Goal: Find contact information: Find contact information

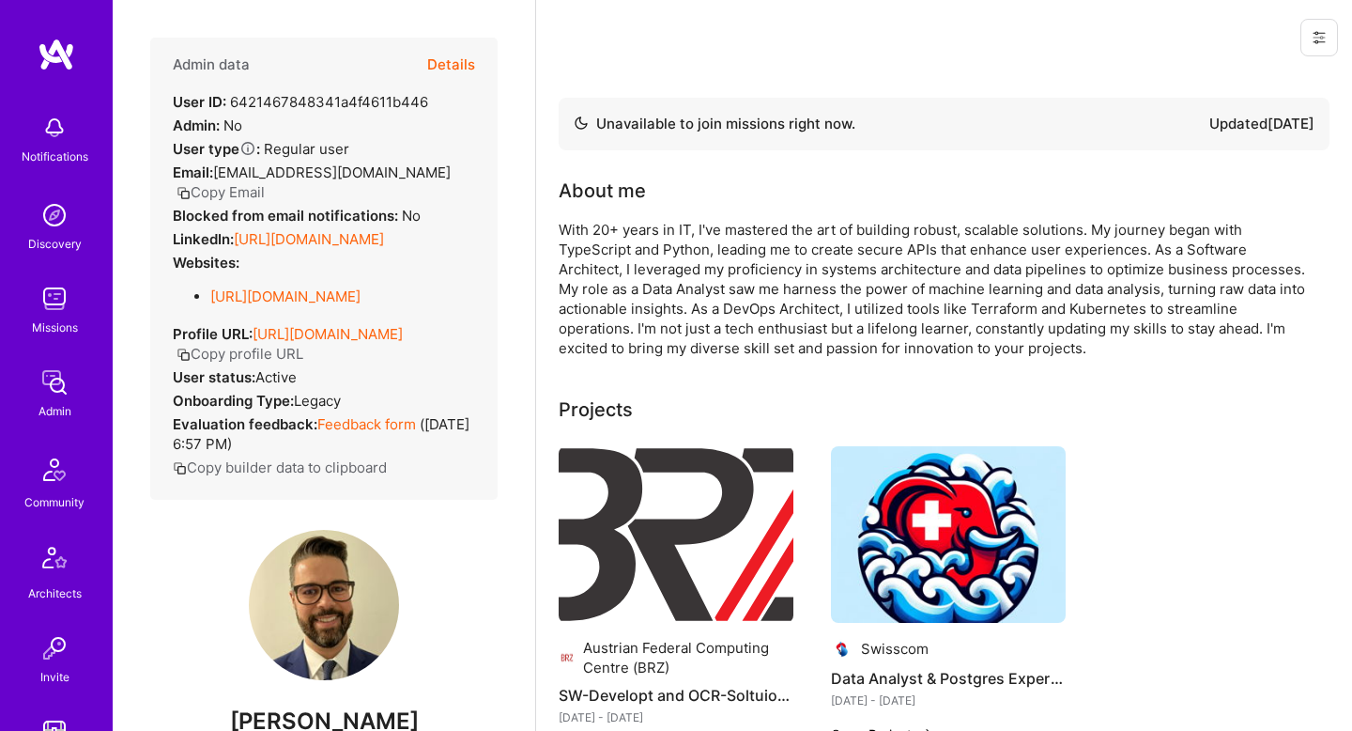
scroll to position [468, 0]
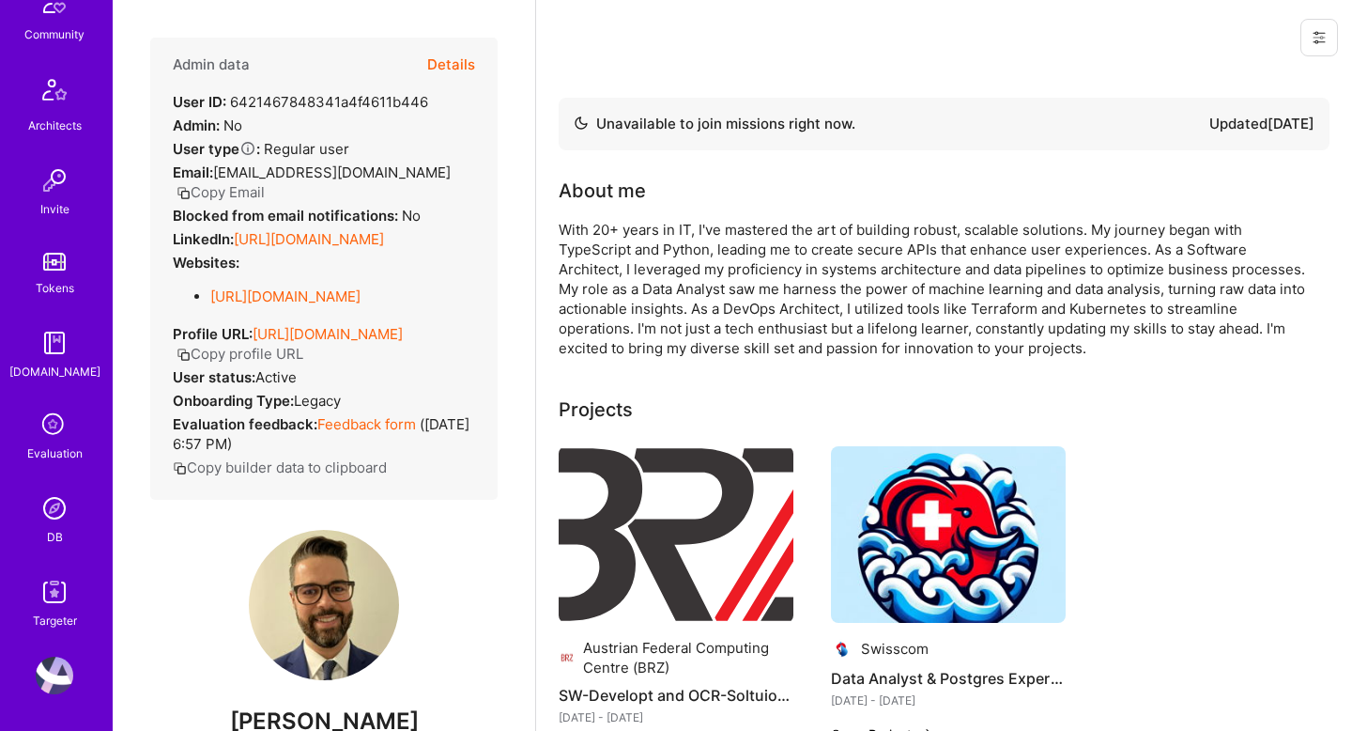
click at [57, 508] on img at bounding box center [55, 508] width 38 height 38
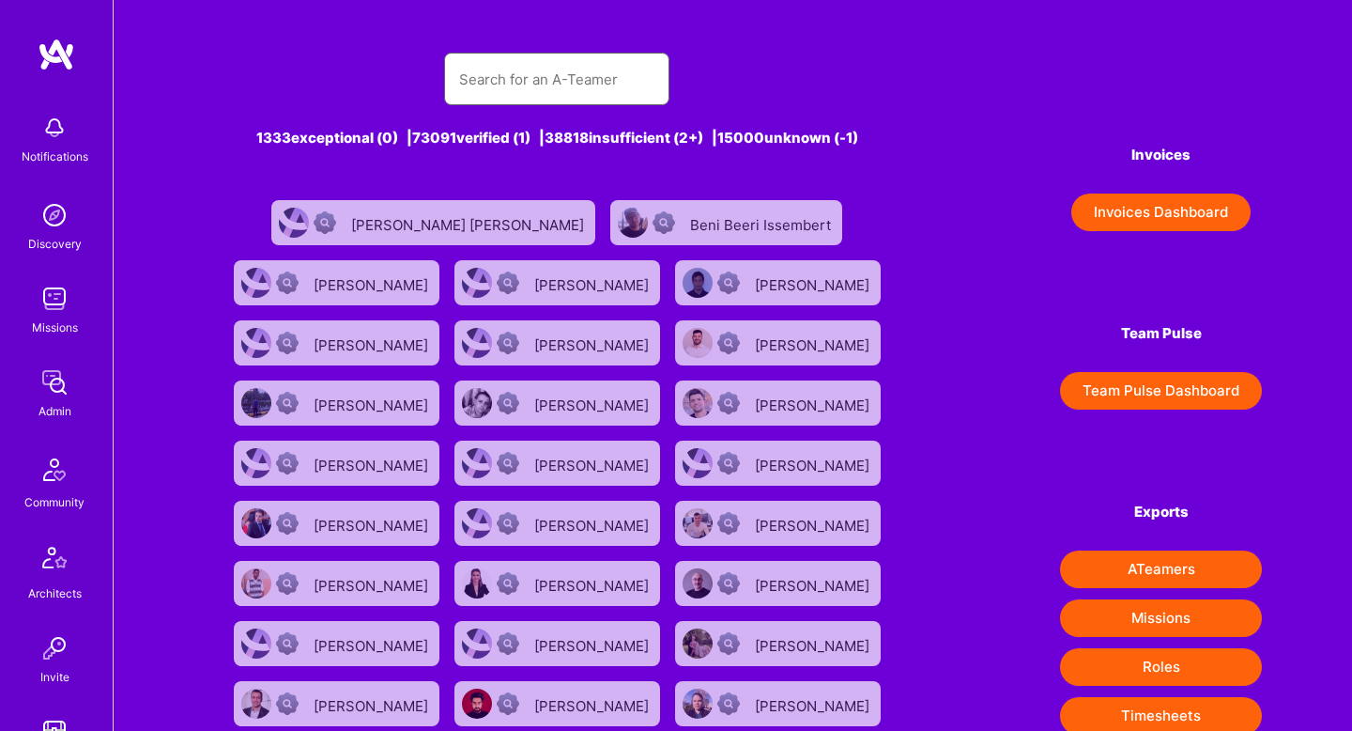
click at [539, 84] on input "text" at bounding box center [556, 79] width 195 height 48
paste input "[PERSON_NAME]"
type input "[PERSON_NAME]"
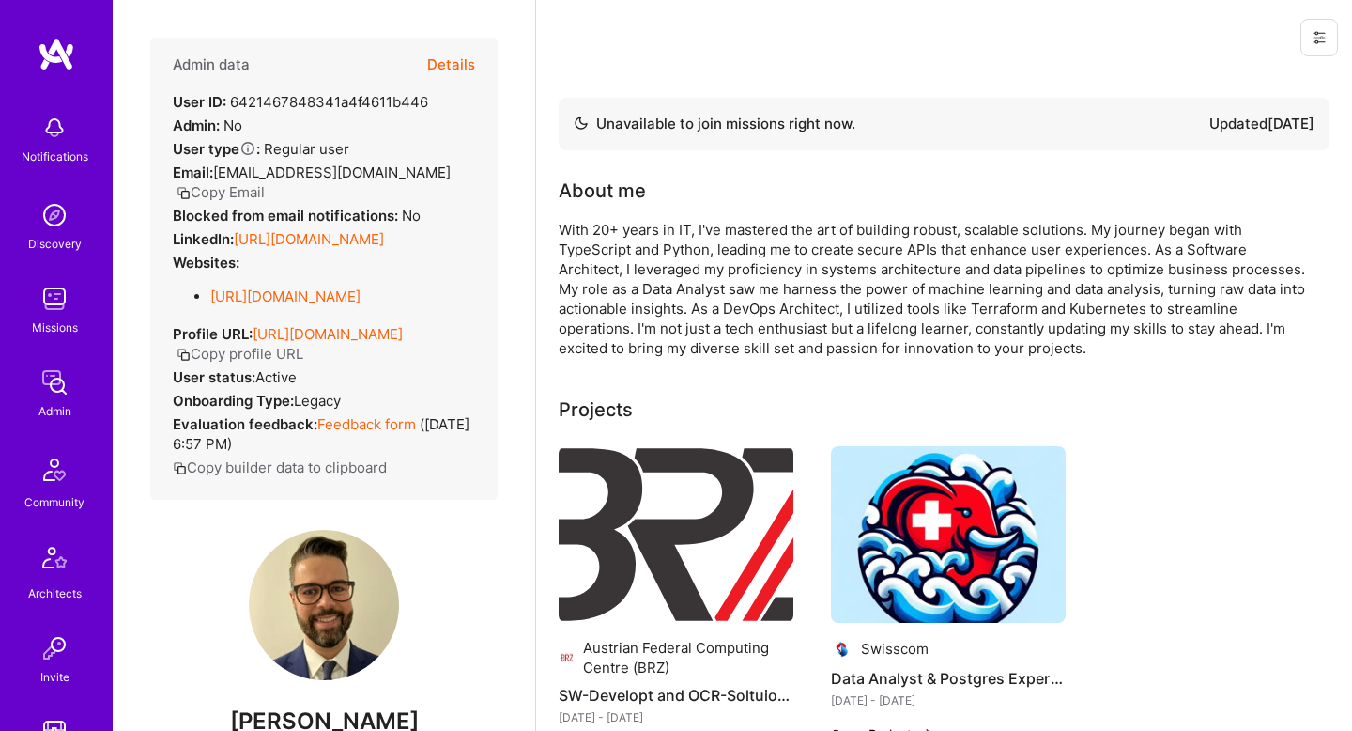
scroll to position [468, 0]
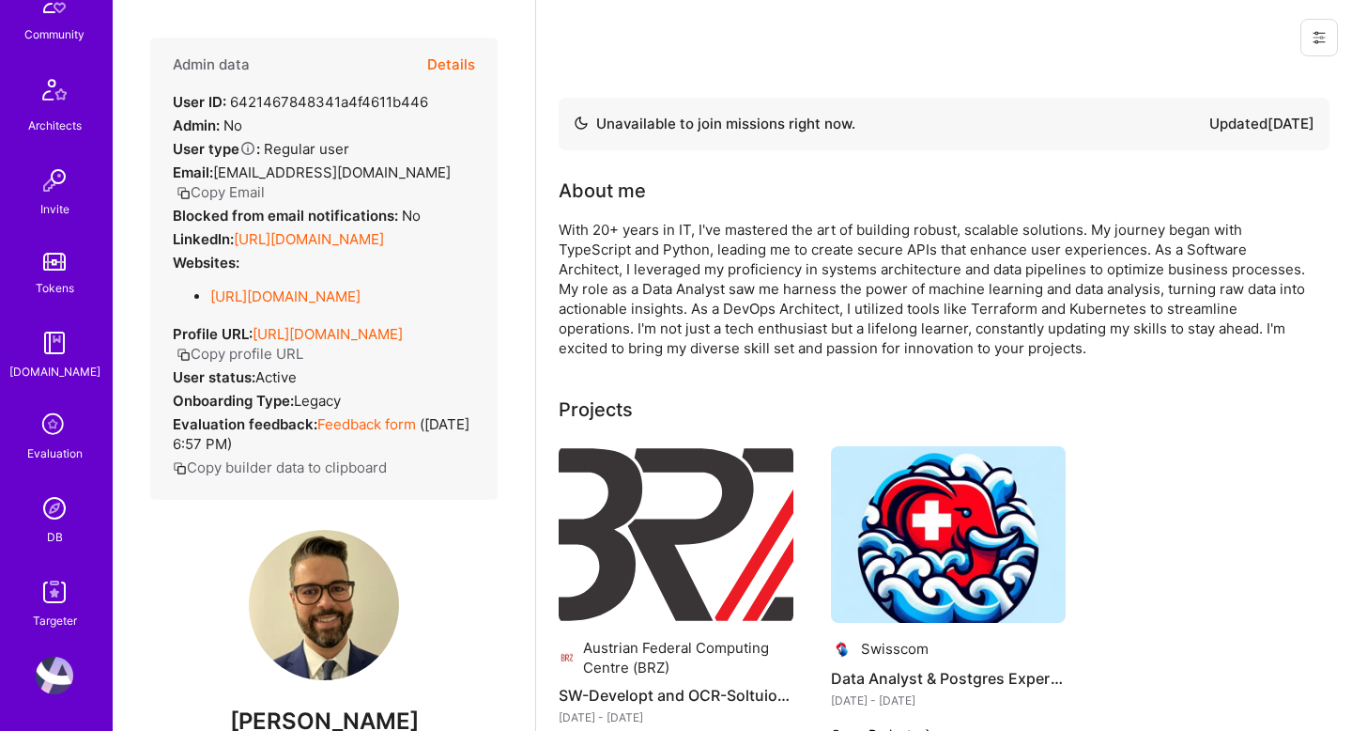
click at [59, 516] on img at bounding box center [55, 508] width 38 height 38
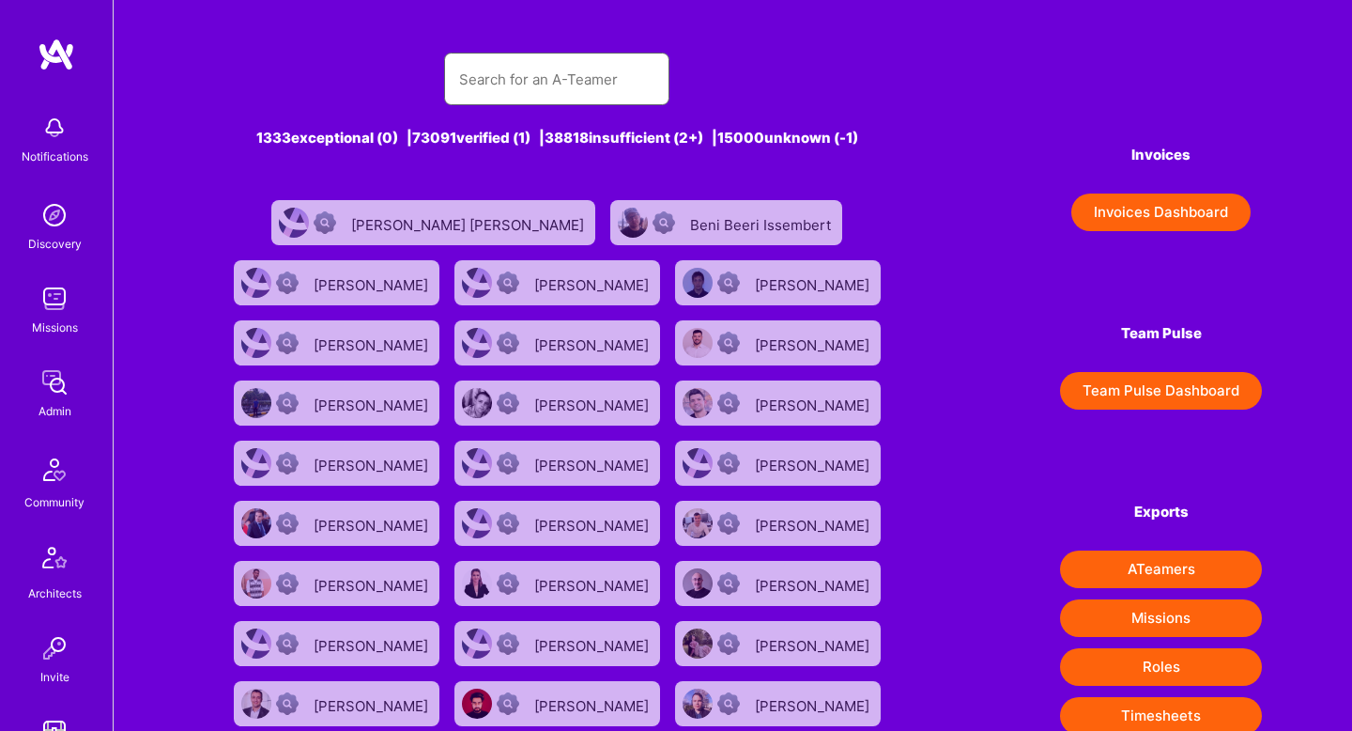
click at [558, 88] on input "text" at bounding box center [556, 79] width 195 height 48
paste input "[PERSON_NAME]"
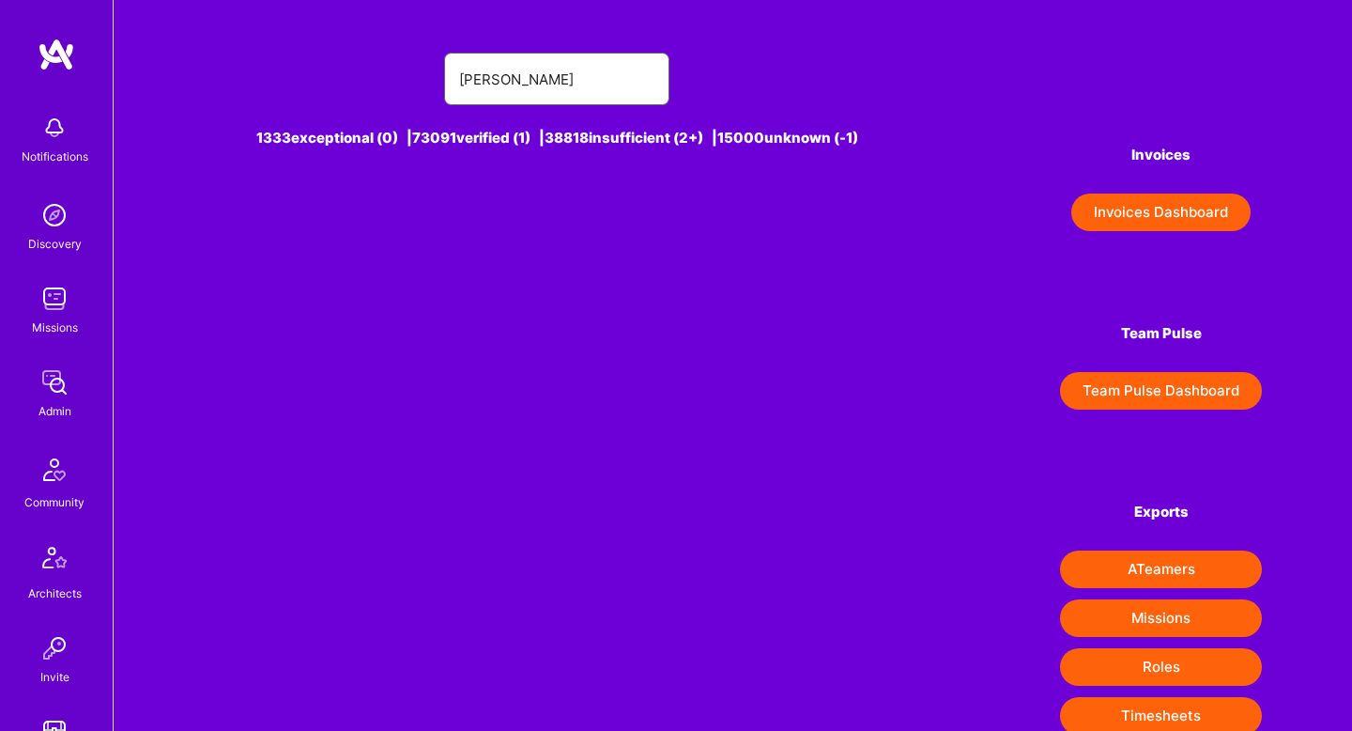
drag, startPoint x: 516, startPoint y: 81, endPoint x: 419, endPoint y: 73, distance: 97.0
click at [419, 74] on div "[PERSON_NAME]" at bounding box center [557, 79] width 707 height 53
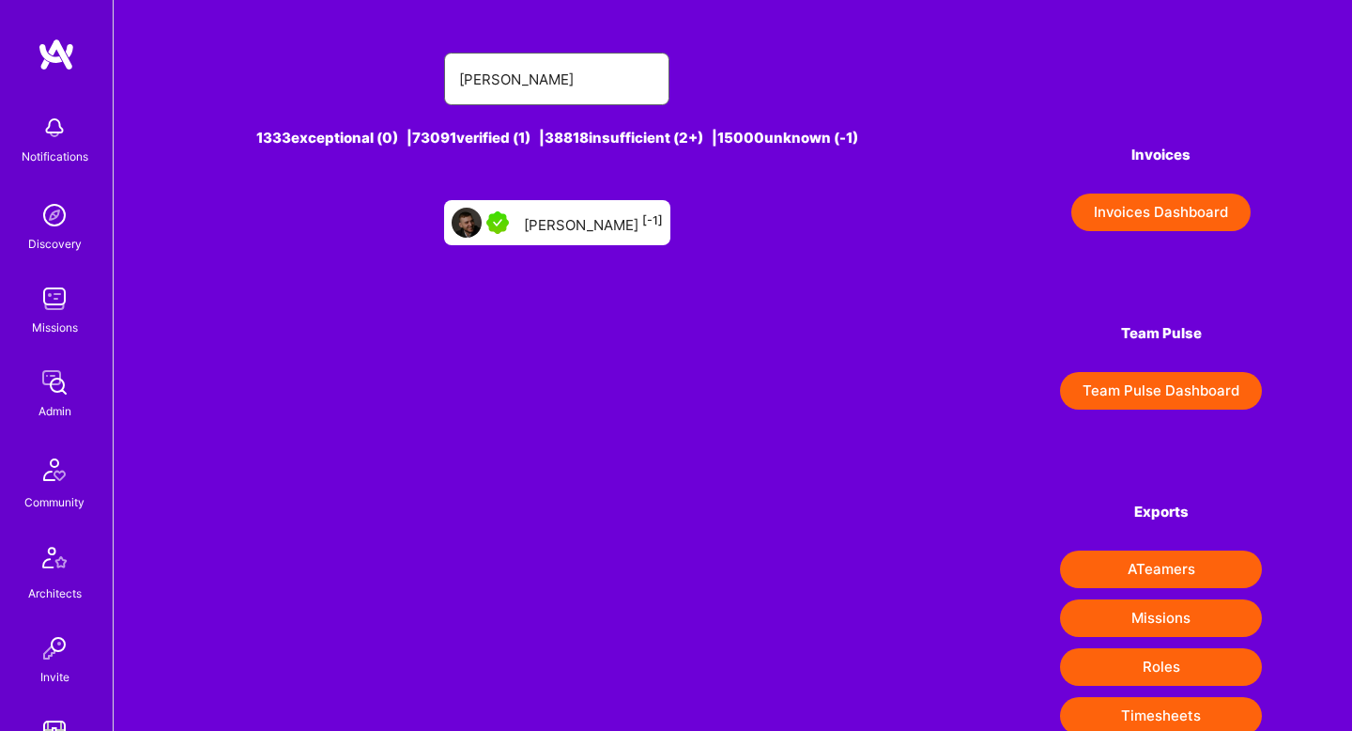
type input "[PERSON_NAME]"
click at [558, 231] on div "[PERSON_NAME] [-1]" at bounding box center [593, 222] width 139 height 24
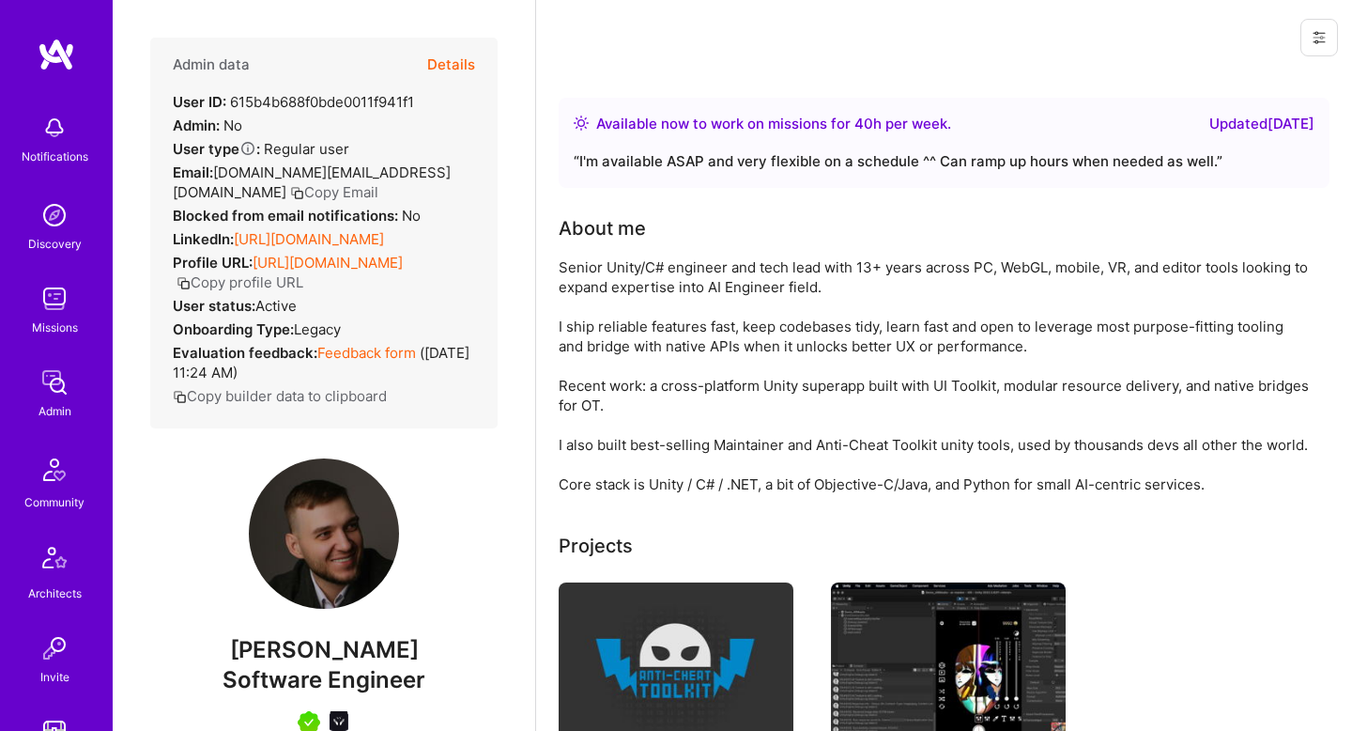
click at [378, 182] on button "Copy Email" at bounding box center [334, 192] width 88 height 20
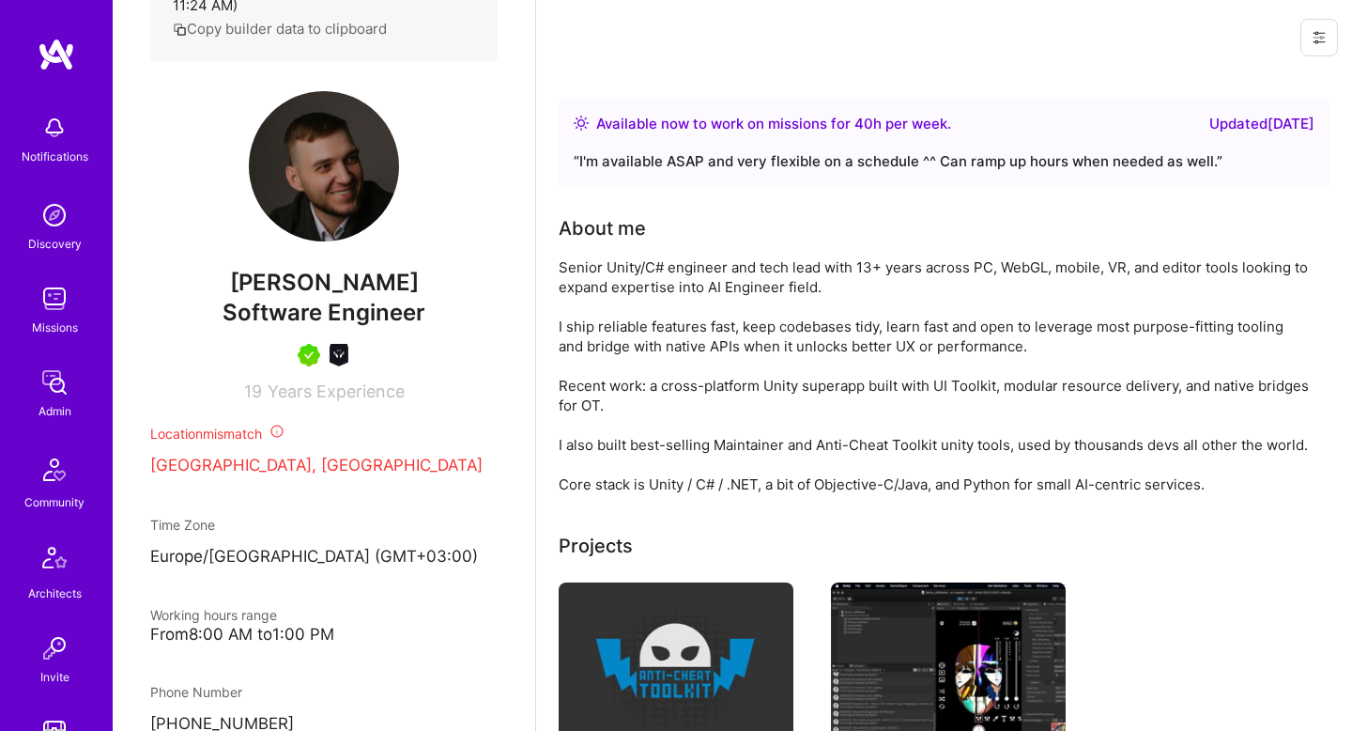
scroll to position [402, 0]
